Goal: Navigation & Orientation: Find specific page/section

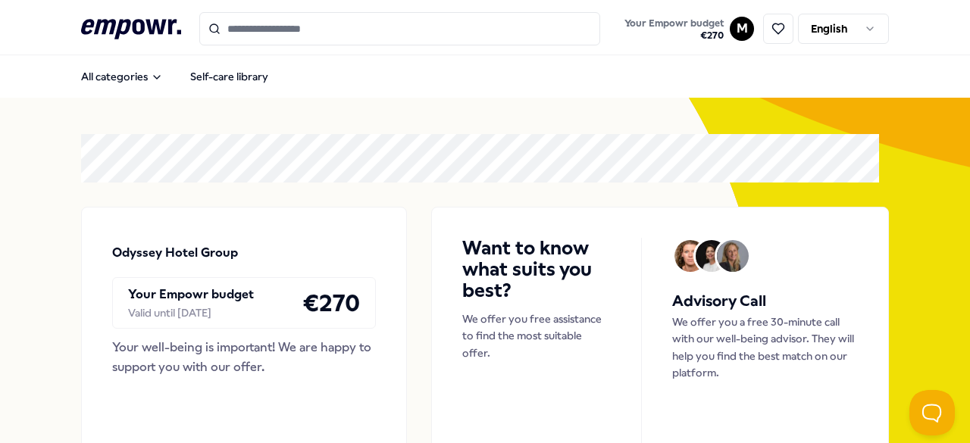
click at [808, 36] on html ".empowr-logo_svg__cls-1{fill:#03032f} Your Empowr budget € 270 M English All ca…" at bounding box center [485, 221] width 970 height 443
click at [721, 35] on html ".empowr-logo_svg__cls-1{fill:#03032f} Your Empowr budget € 270 M English All ca…" at bounding box center [485, 221] width 970 height 443
click at [703, 32] on span "€ 270" at bounding box center [673, 36] width 99 height 12
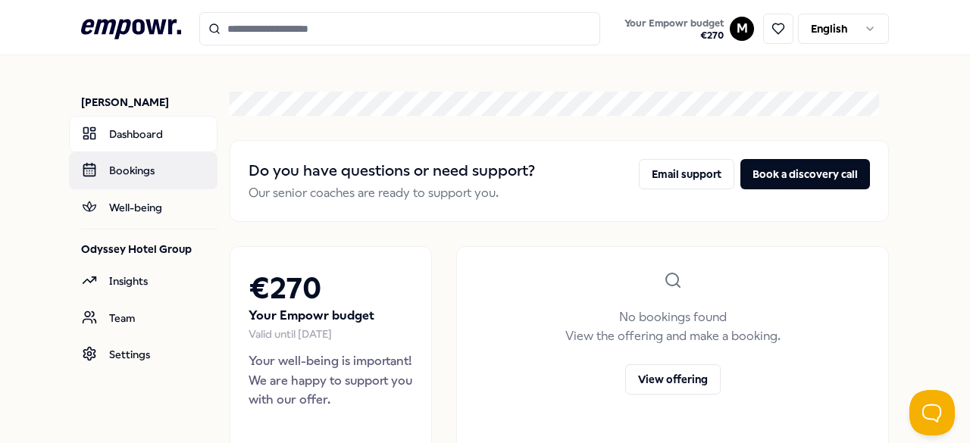
click at [158, 173] on link "Bookings" at bounding box center [143, 170] width 148 height 36
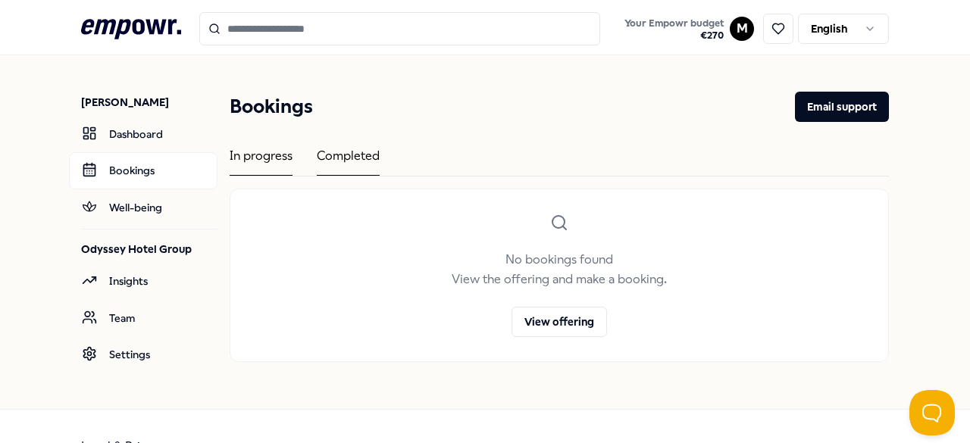
click at [353, 149] on div "Completed" at bounding box center [348, 161] width 63 height 30
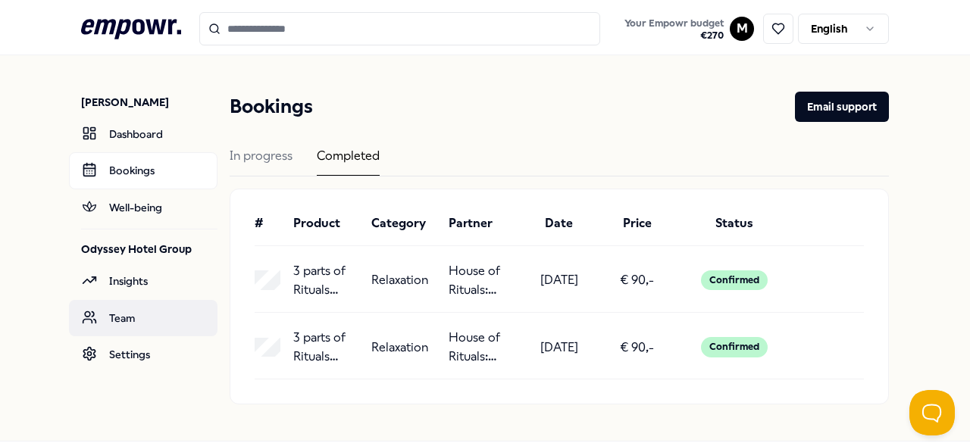
click at [139, 314] on link "Team" at bounding box center [143, 318] width 148 height 36
